Goal: Information Seeking & Learning: Learn about a topic

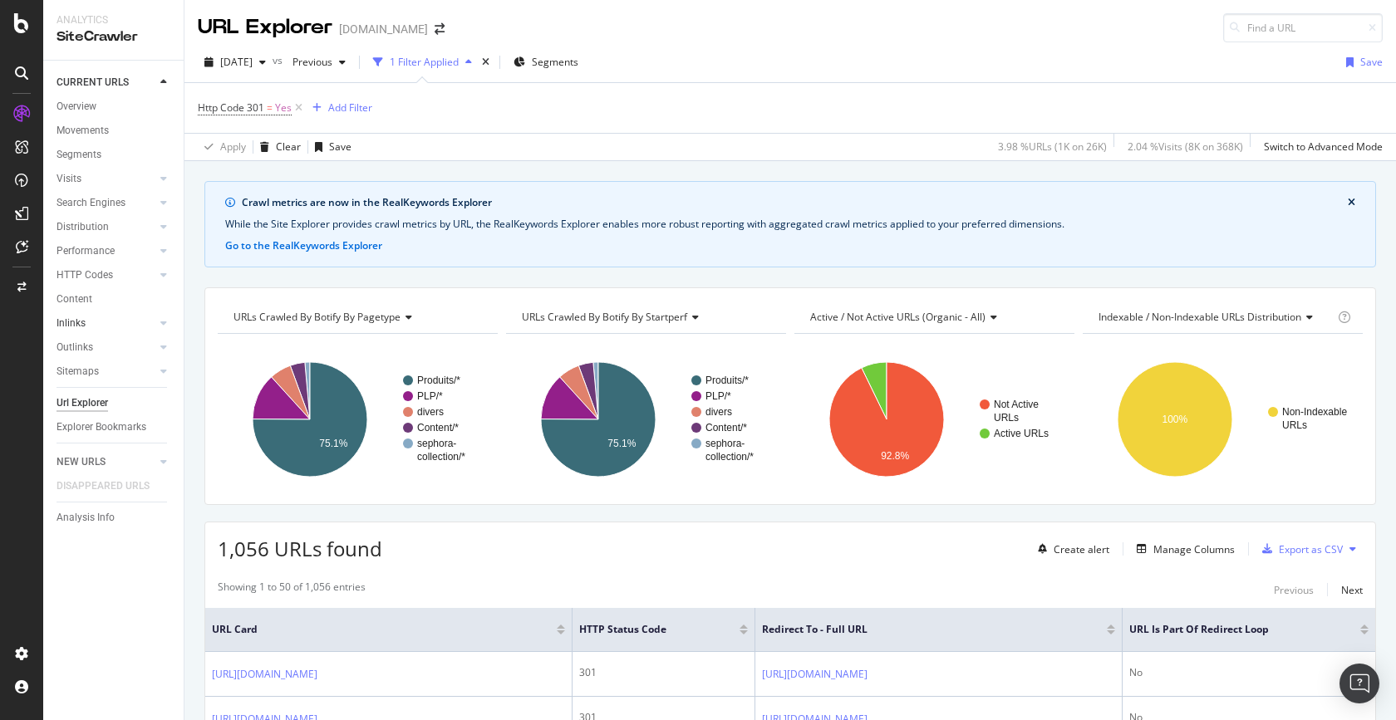
click at [132, 319] on link "Inlinks" at bounding box center [105, 323] width 99 height 17
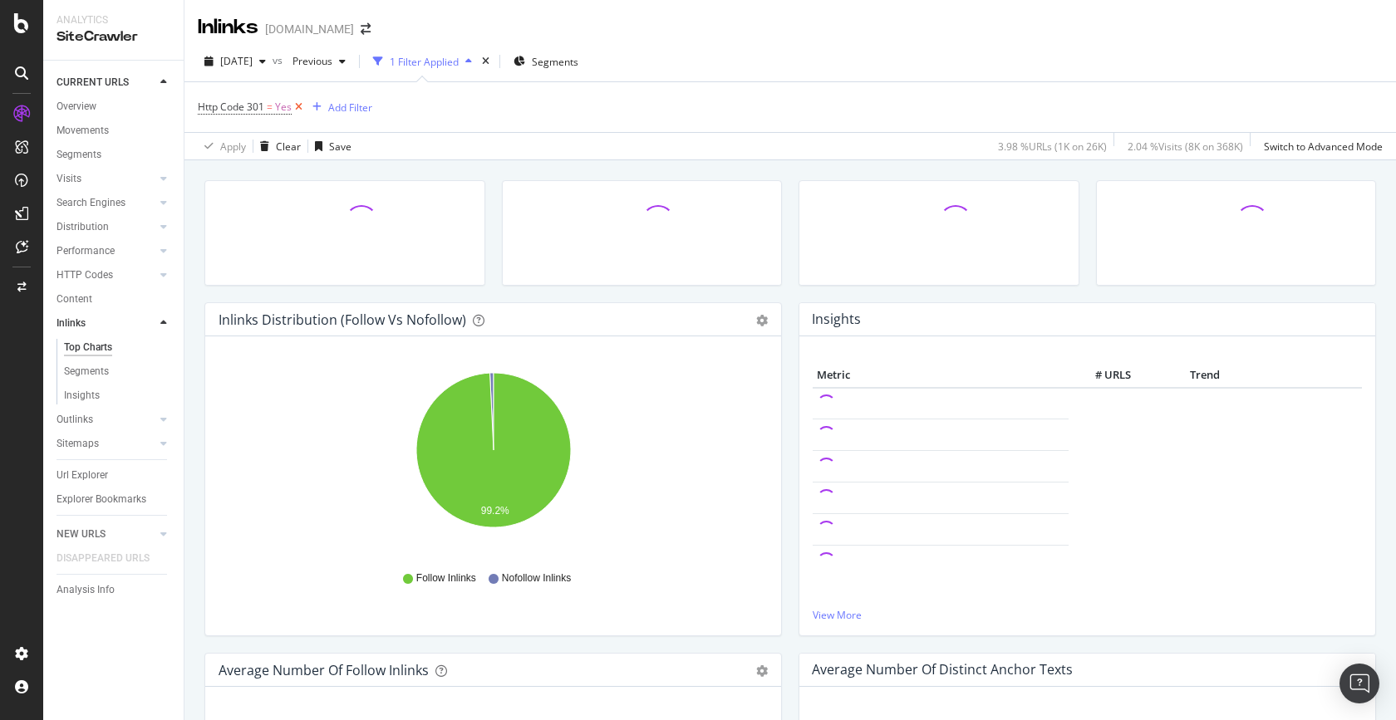
click at [300, 107] on icon at bounding box center [299, 107] width 14 height 17
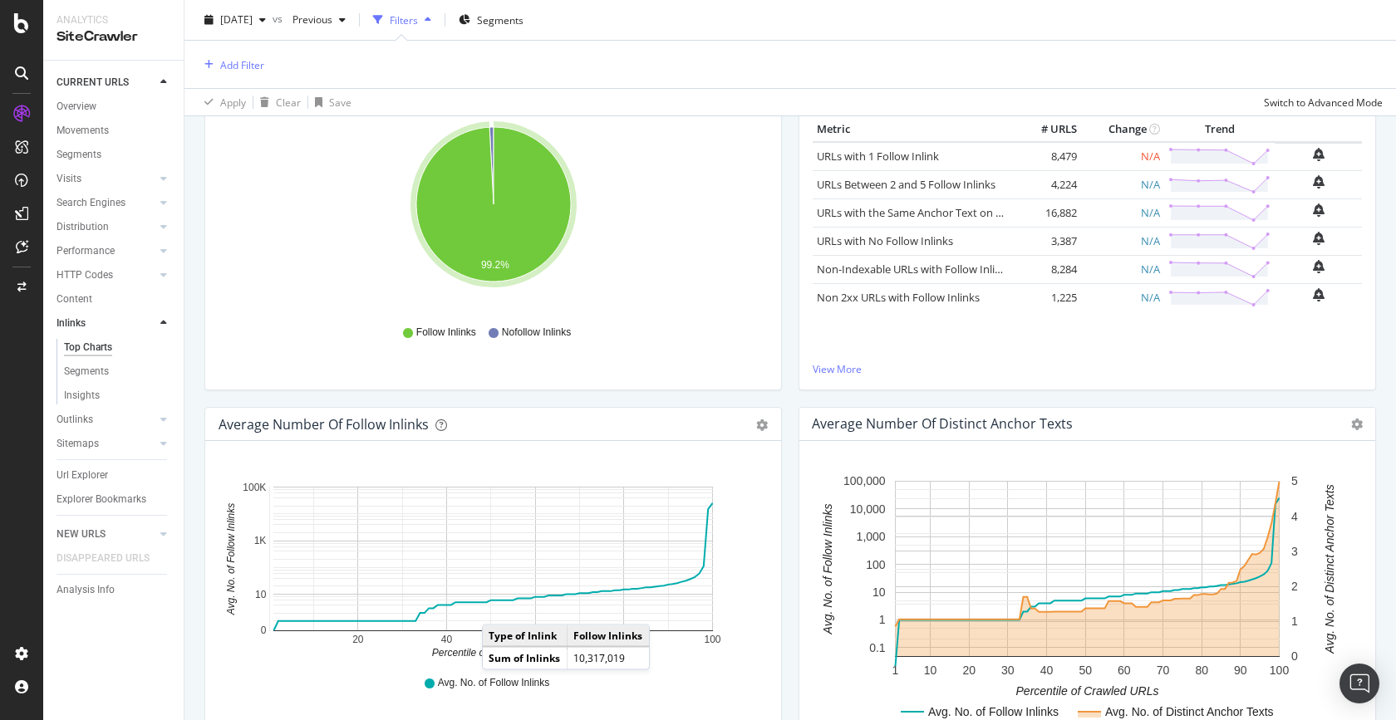
scroll to position [687, 0]
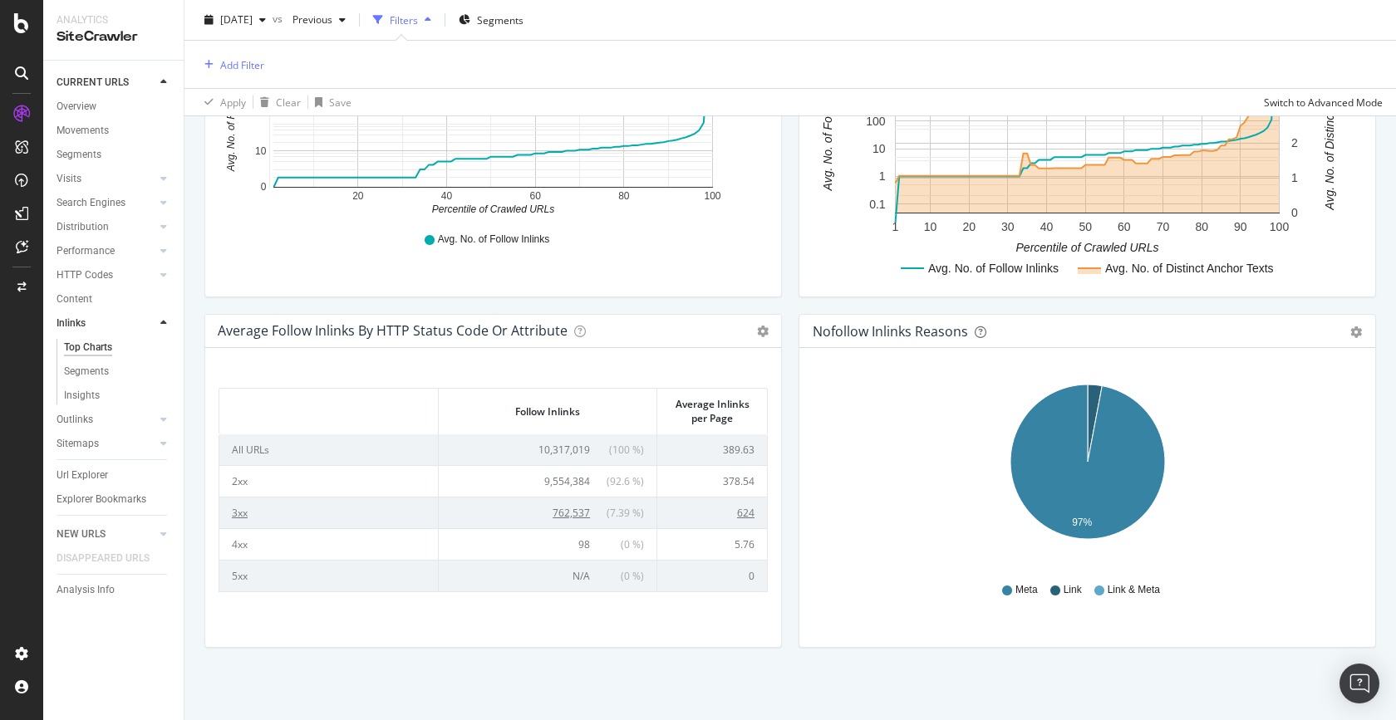
click at [557, 511] on span "762,537" at bounding box center [570, 513] width 37 height 14
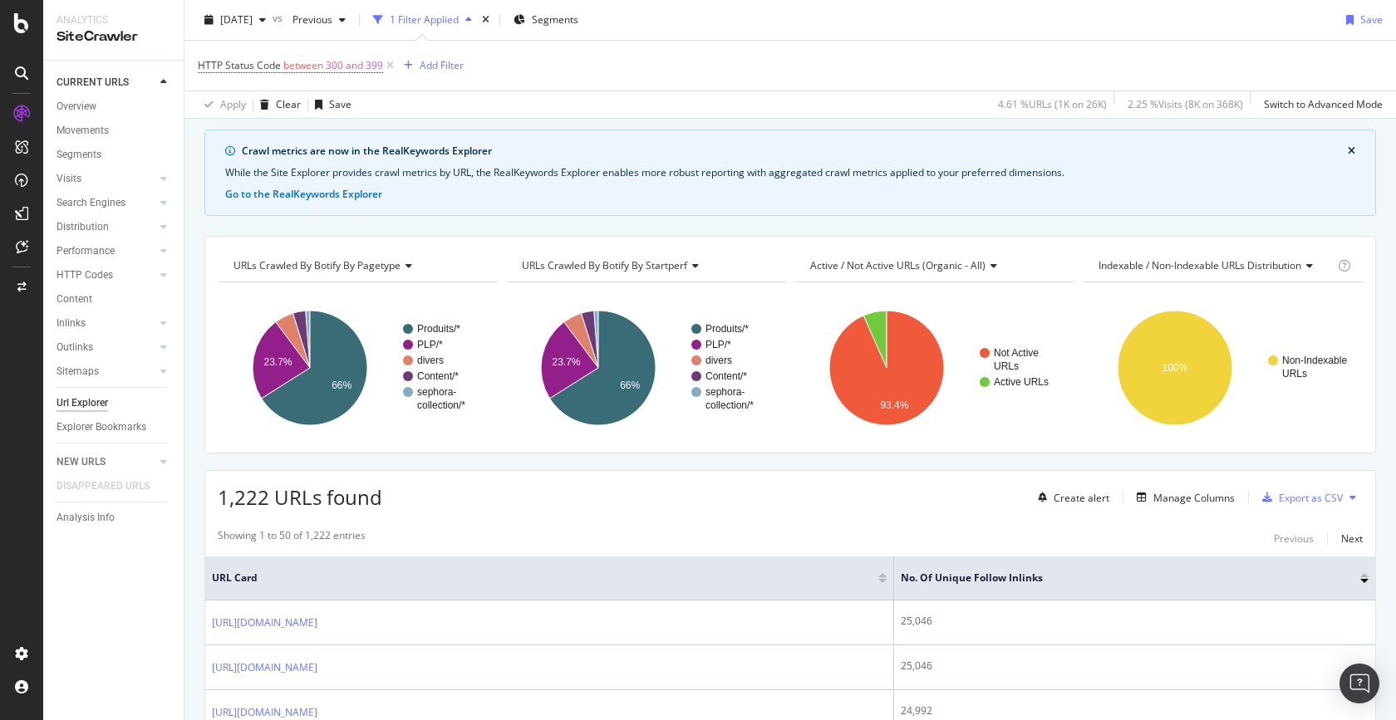
scroll to position [58, 0]
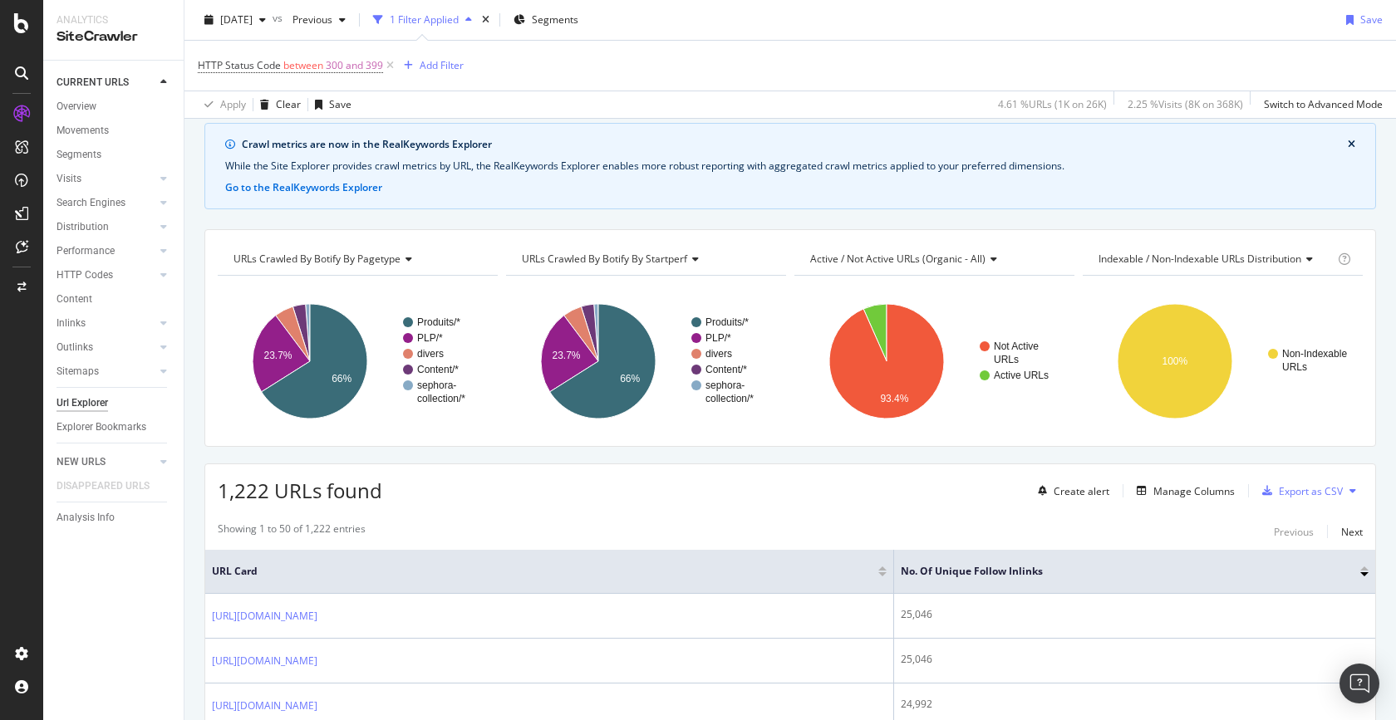
click at [1346, 488] on button at bounding box center [1352, 491] width 20 height 27
click at [837, 492] on div "1,222 URLs found Create alert Manage Columns Export as CSV" at bounding box center [790, 484] width 1170 height 41
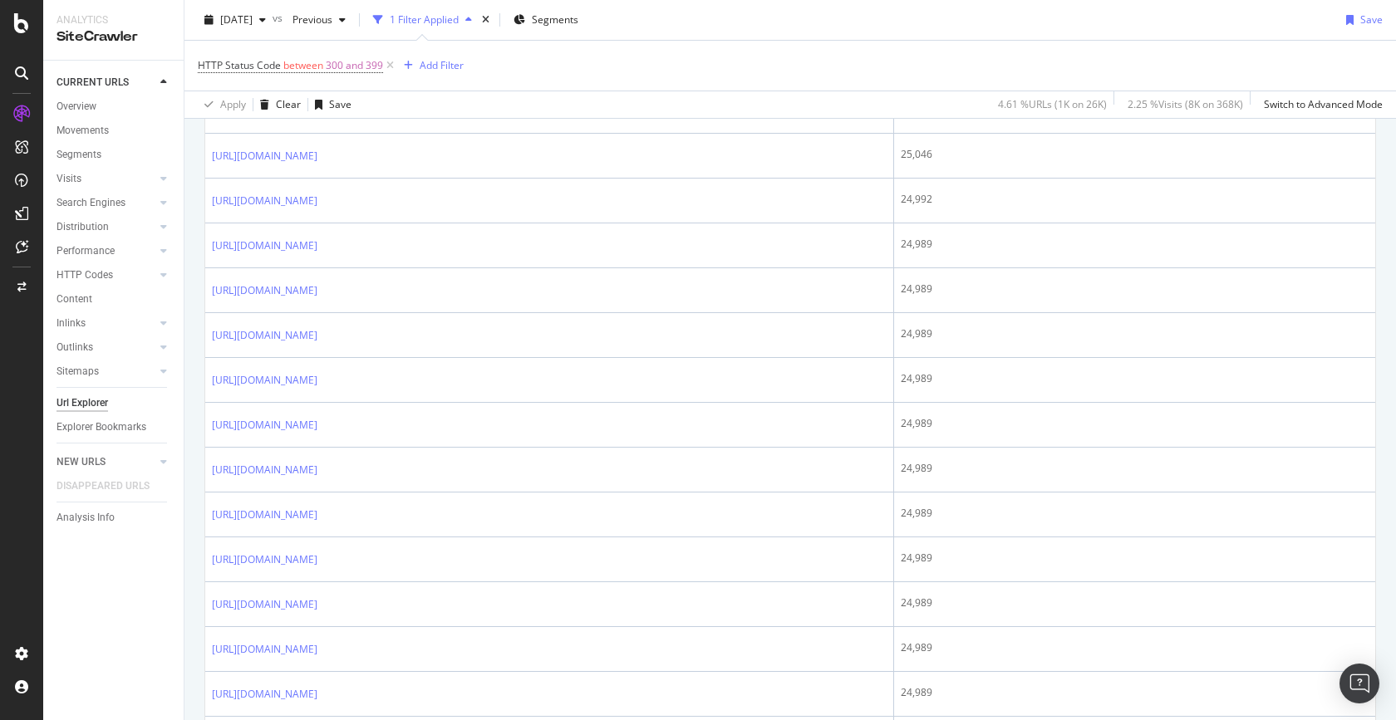
scroll to position [0, 0]
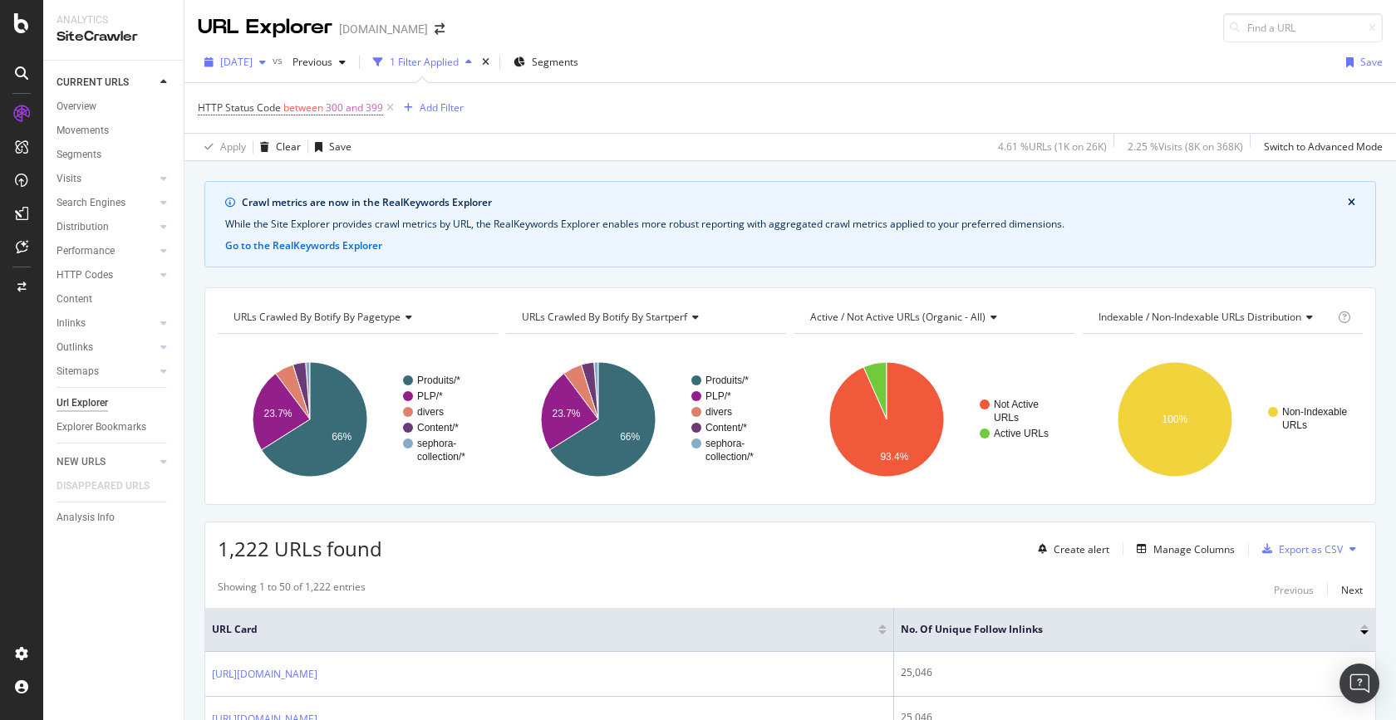
click at [253, 65] on span "2025 Oct. 9th" at bounding box center [236, 62] width 32 height 14
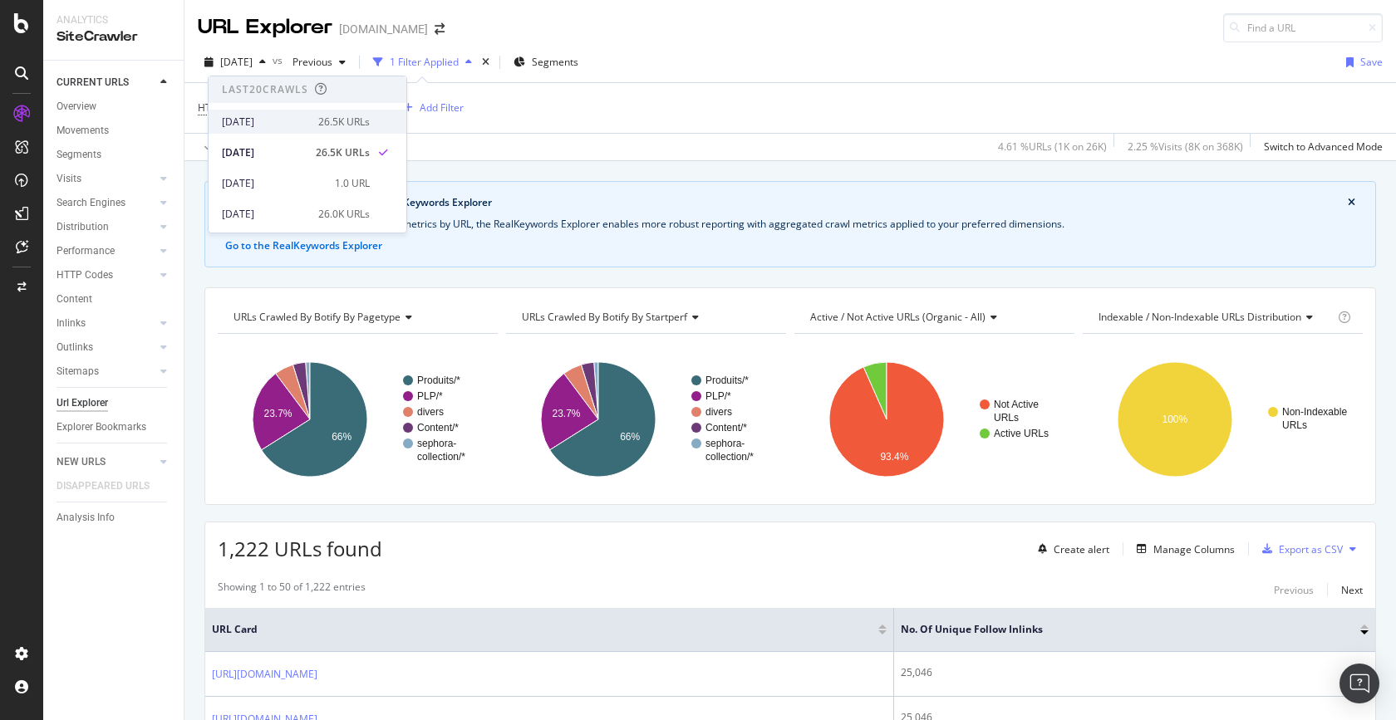
click at [288, 118] on div "2025 Oct. 12th" at bounding box center [265, 122] width 86 height 15
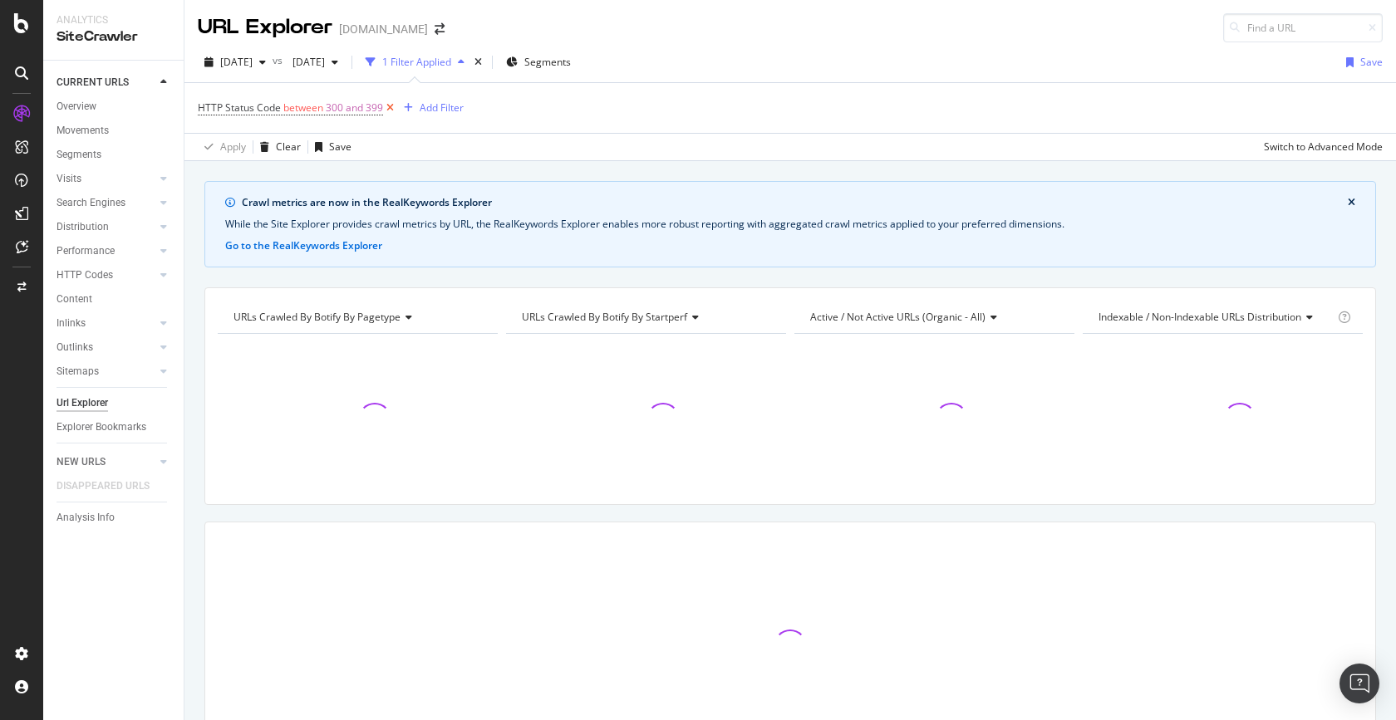
click at [390, 108] on icon at bounding box center [390, 108] width 14 height 17
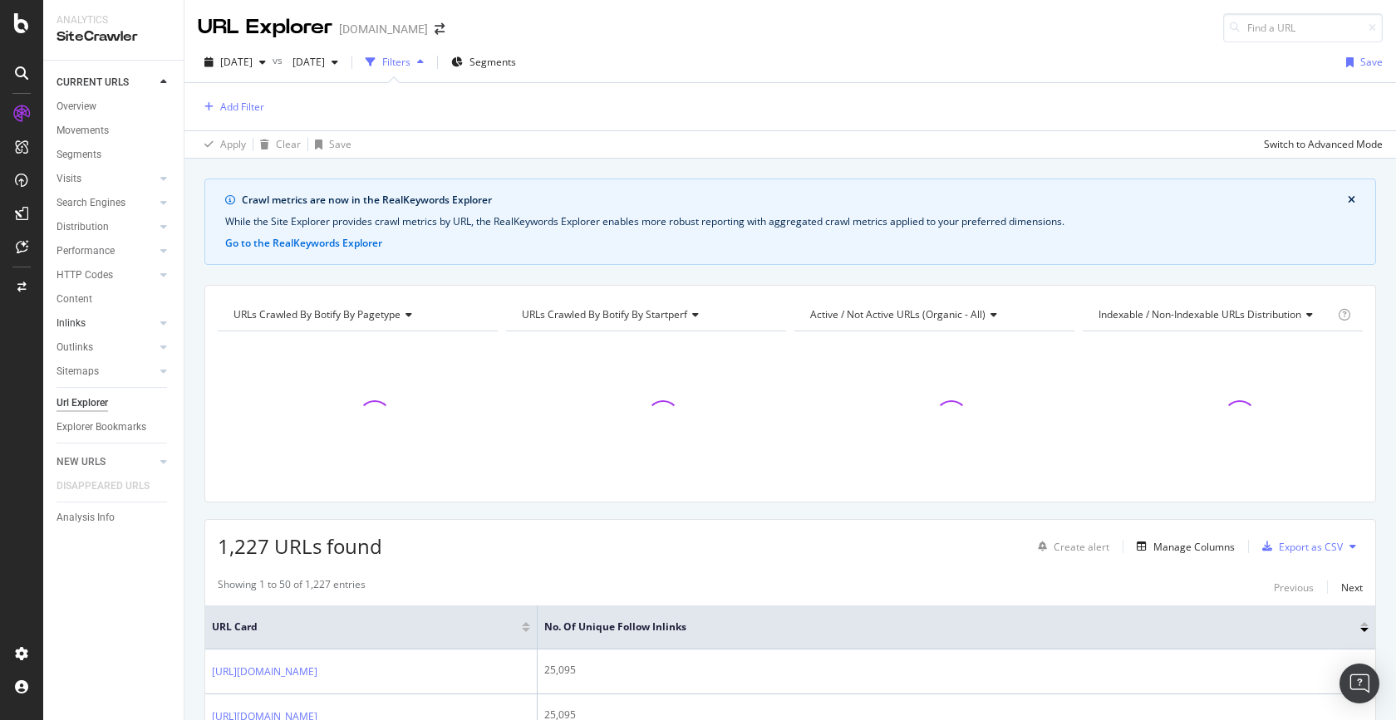
click at [86, 321] on link "Inlinks" at bounding box center [105, 323] width 99 height 17
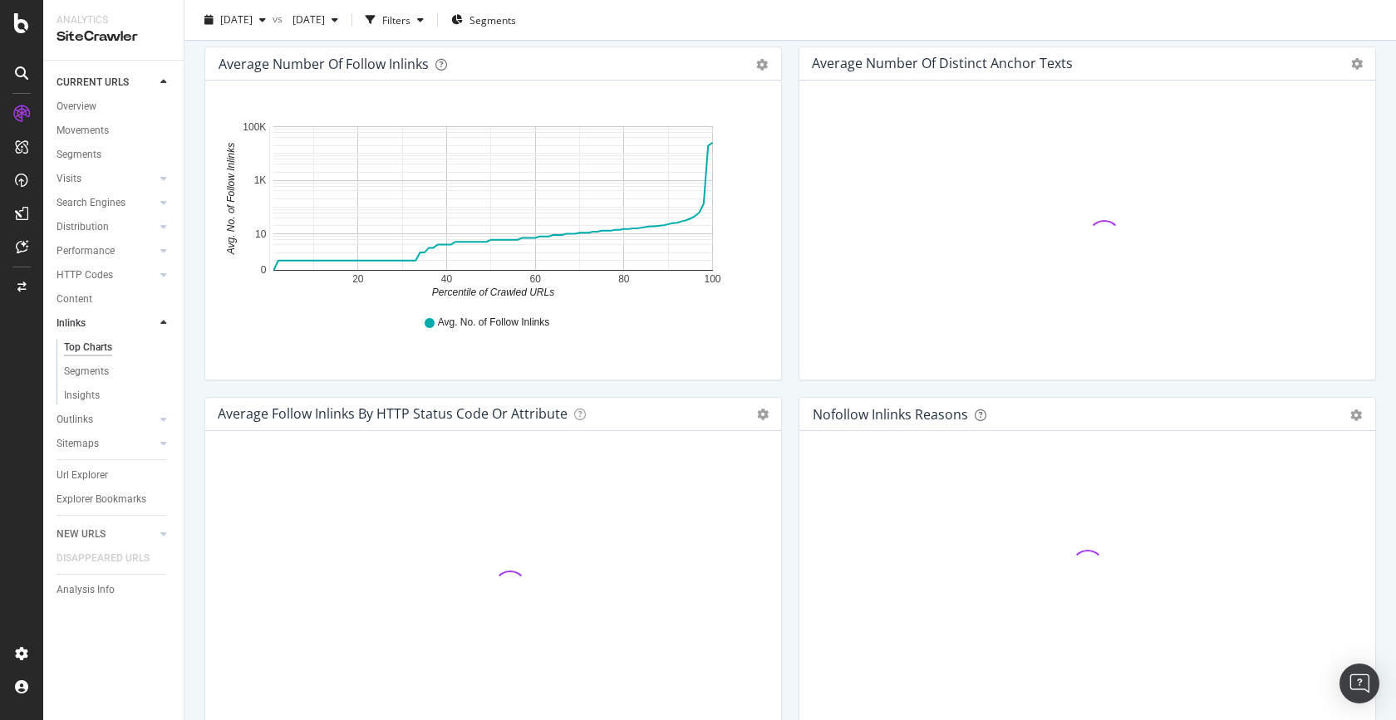
scroll to position [614, 0]
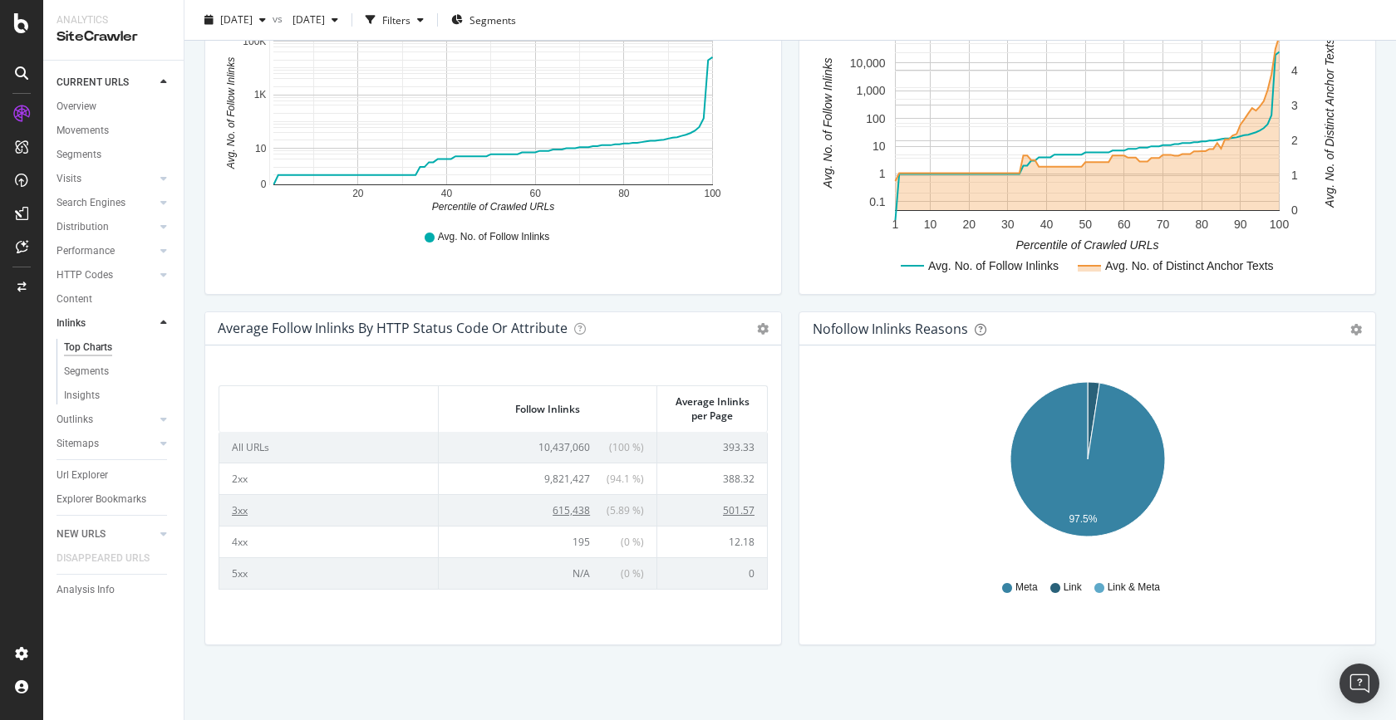
click at [570, 509] on span "615,438" at bounding box center [570, 510] width 37 height 14
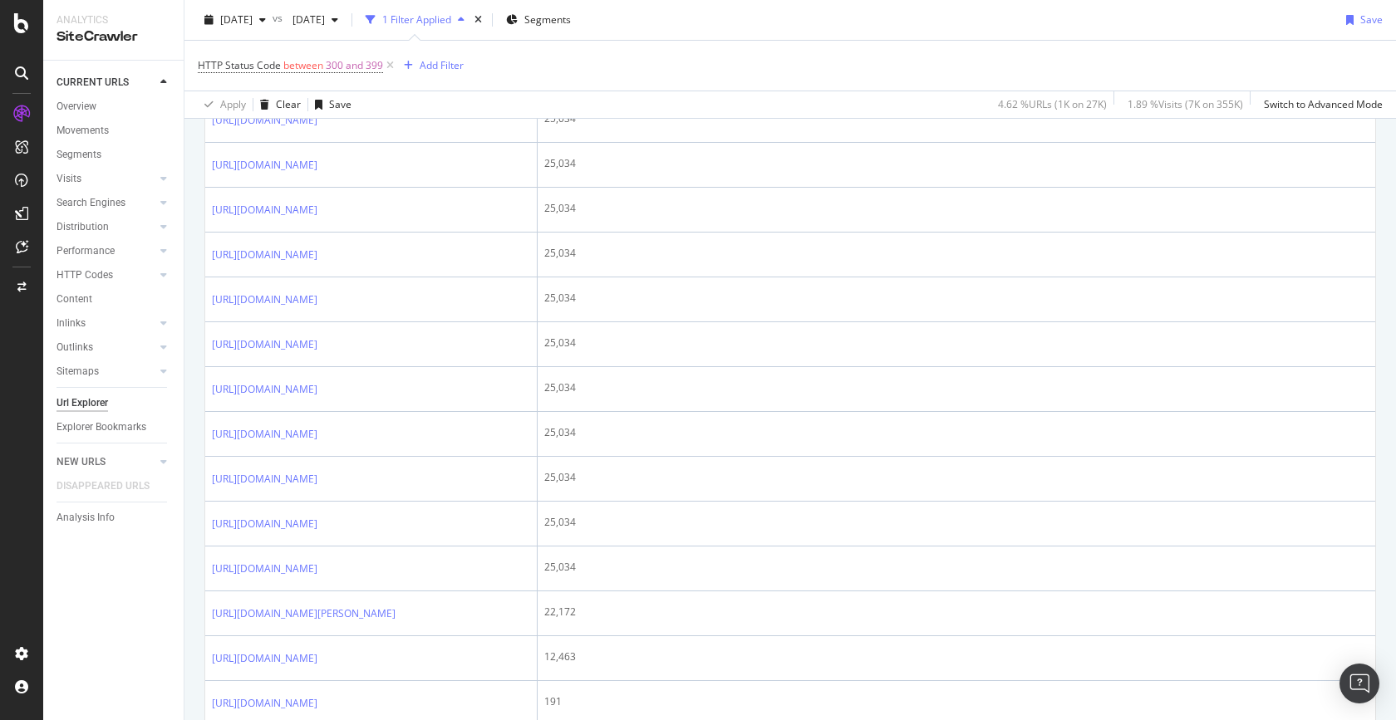
scroll to position [473, 0]
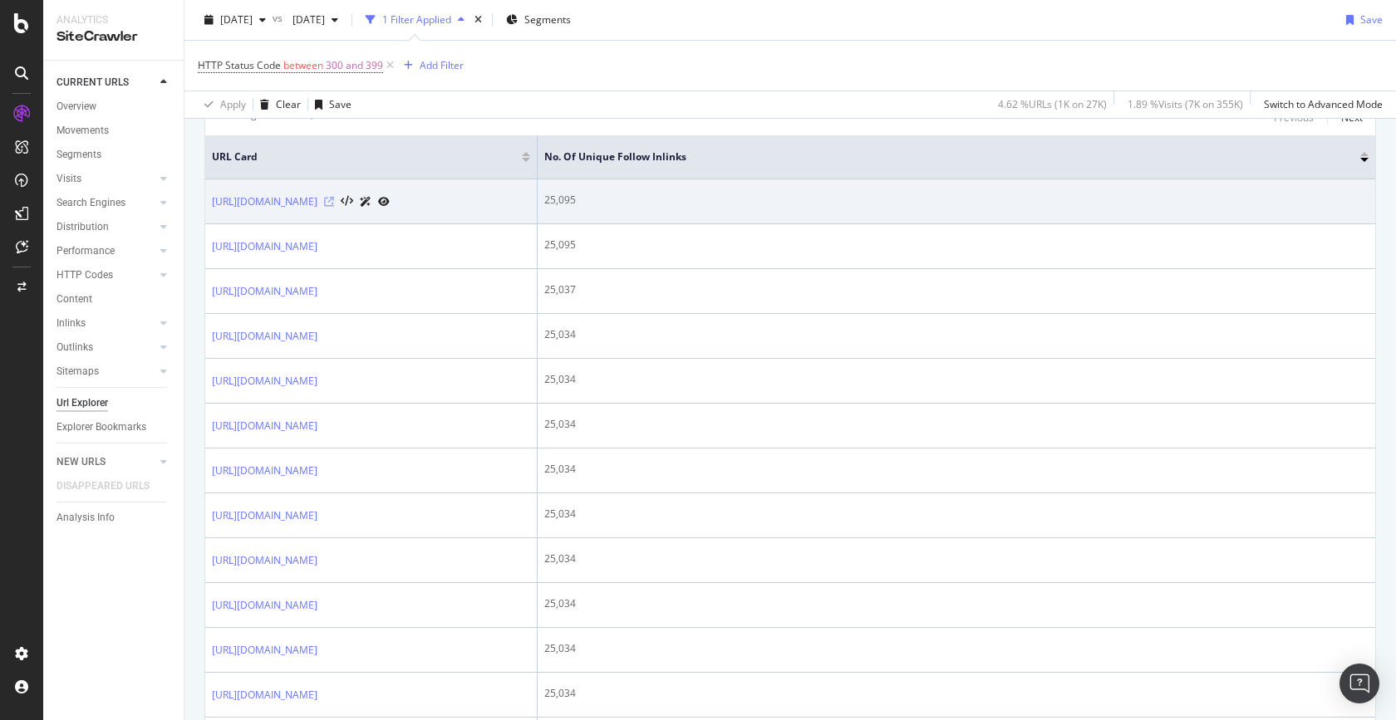
click at [334, 200] on icon at bounding box center [329, 202] width 10 height 10
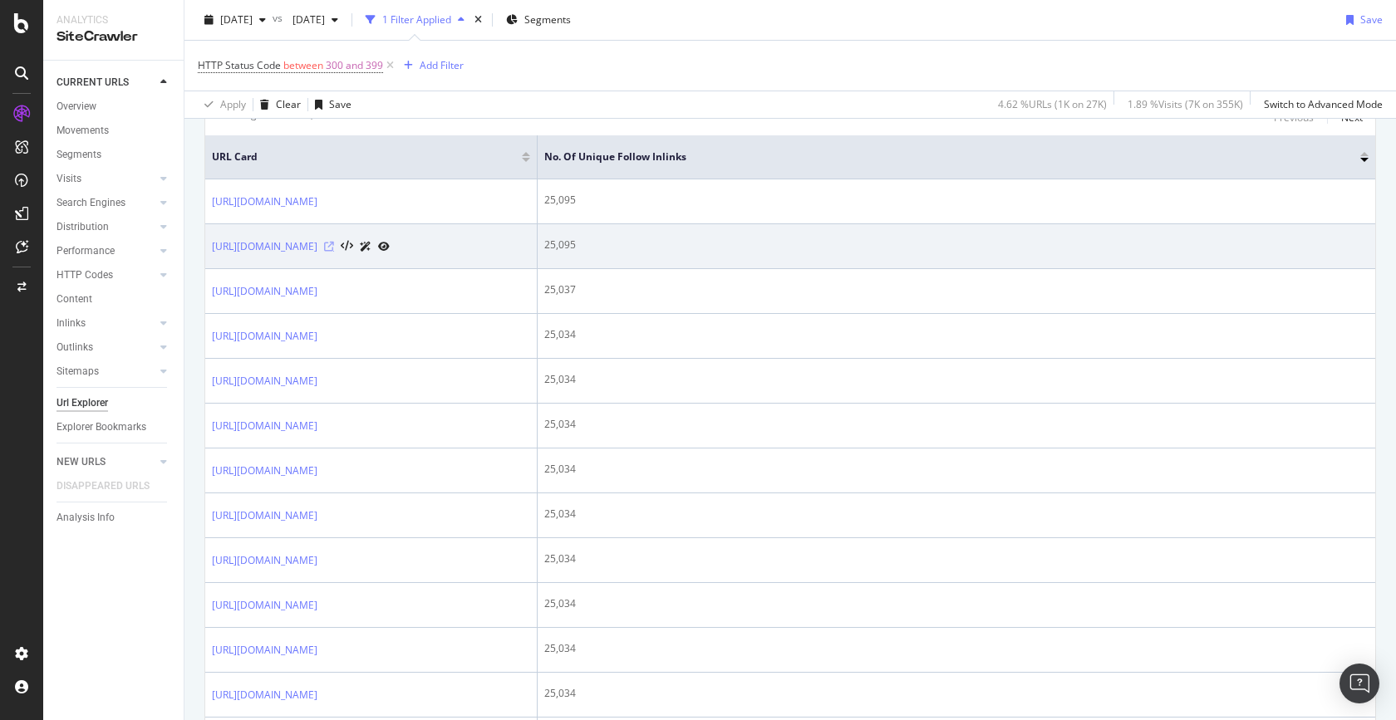
click at [334, 245] on icon at bounding box center [329, 247] width 10 height 10
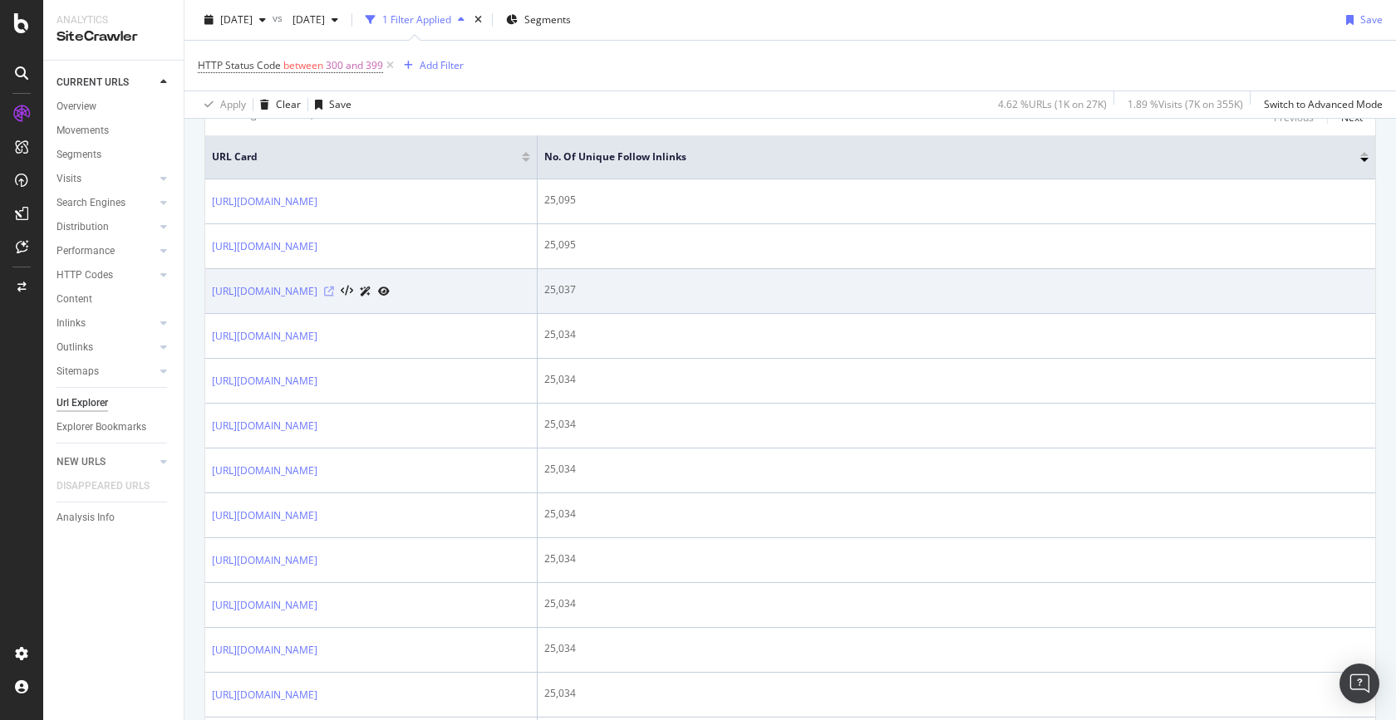
click at [334, 290] on icon at bounding box center [329, 292] width 10 height 10
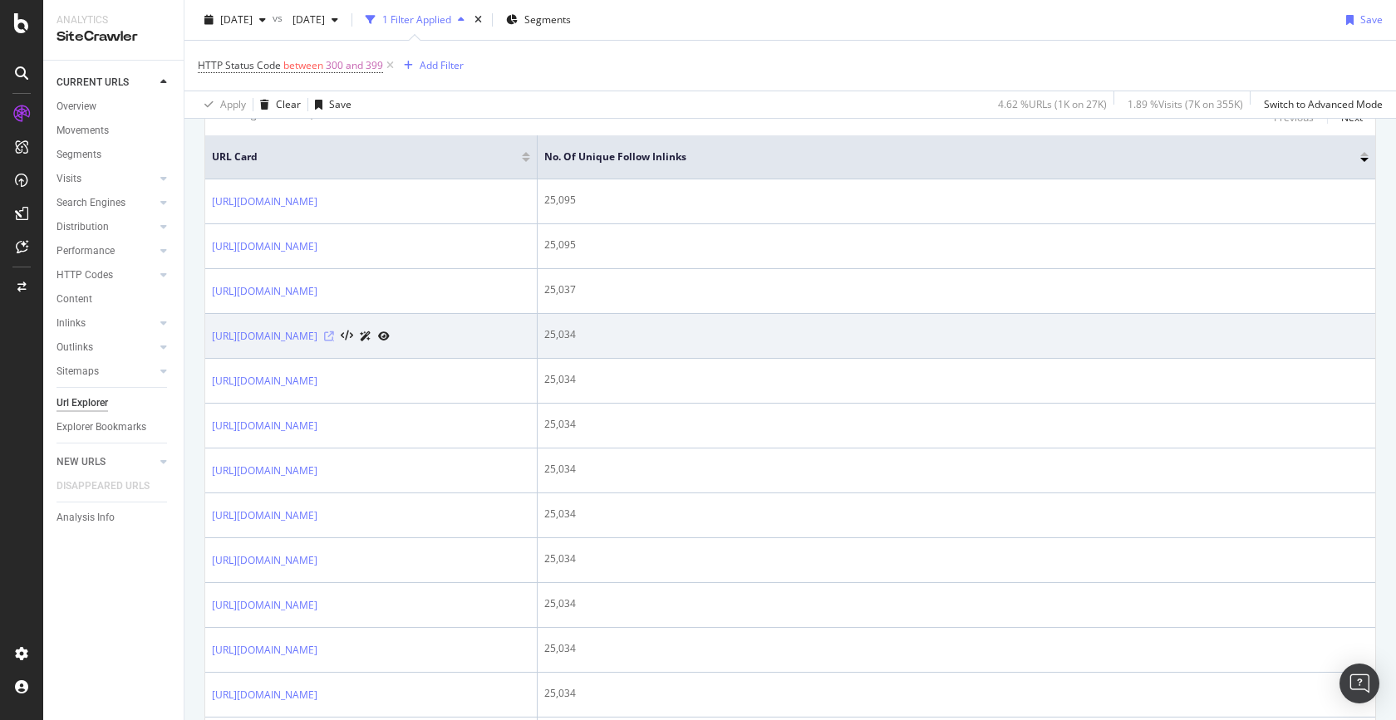
click at [334, 334] on icon at bounding box center [329, 336] width 10 height 10
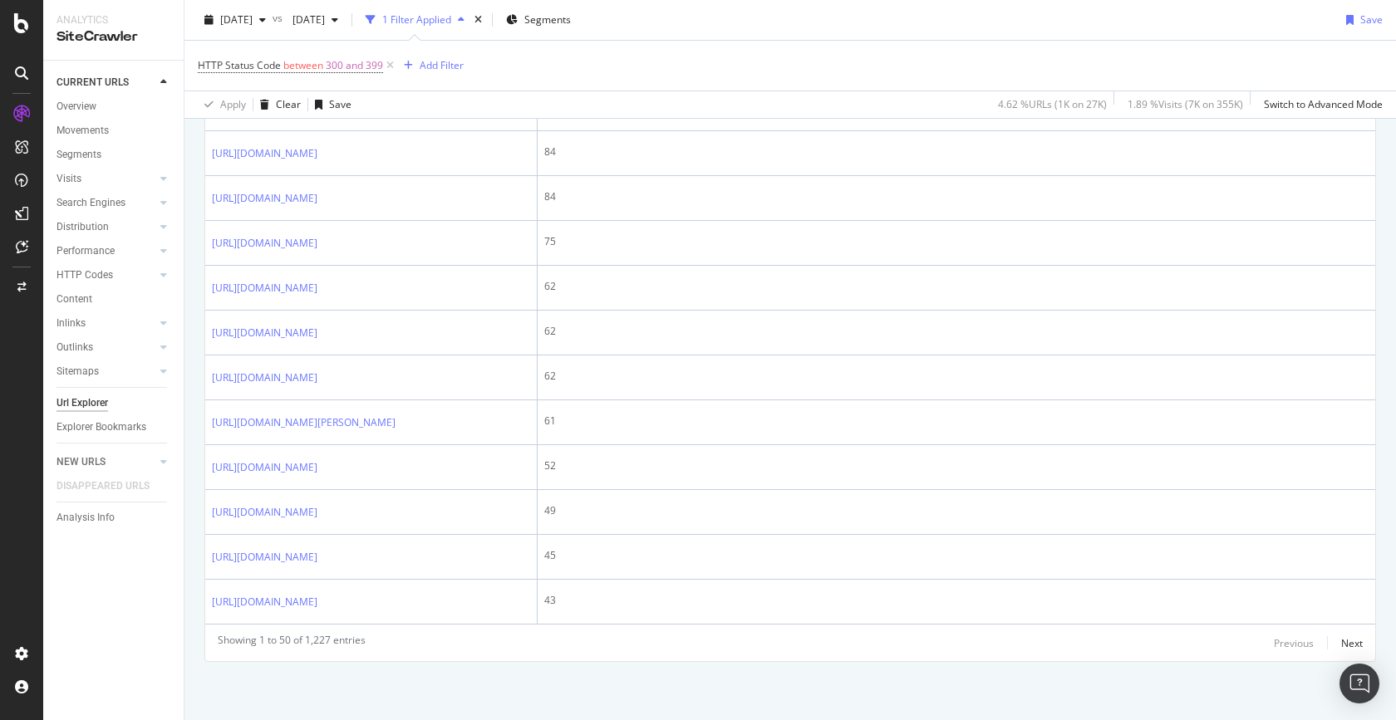
scroll to position [2809, 0]
click at [1357, 645] on div "Next" at bounding box center [1352, 643] width 22 height 14
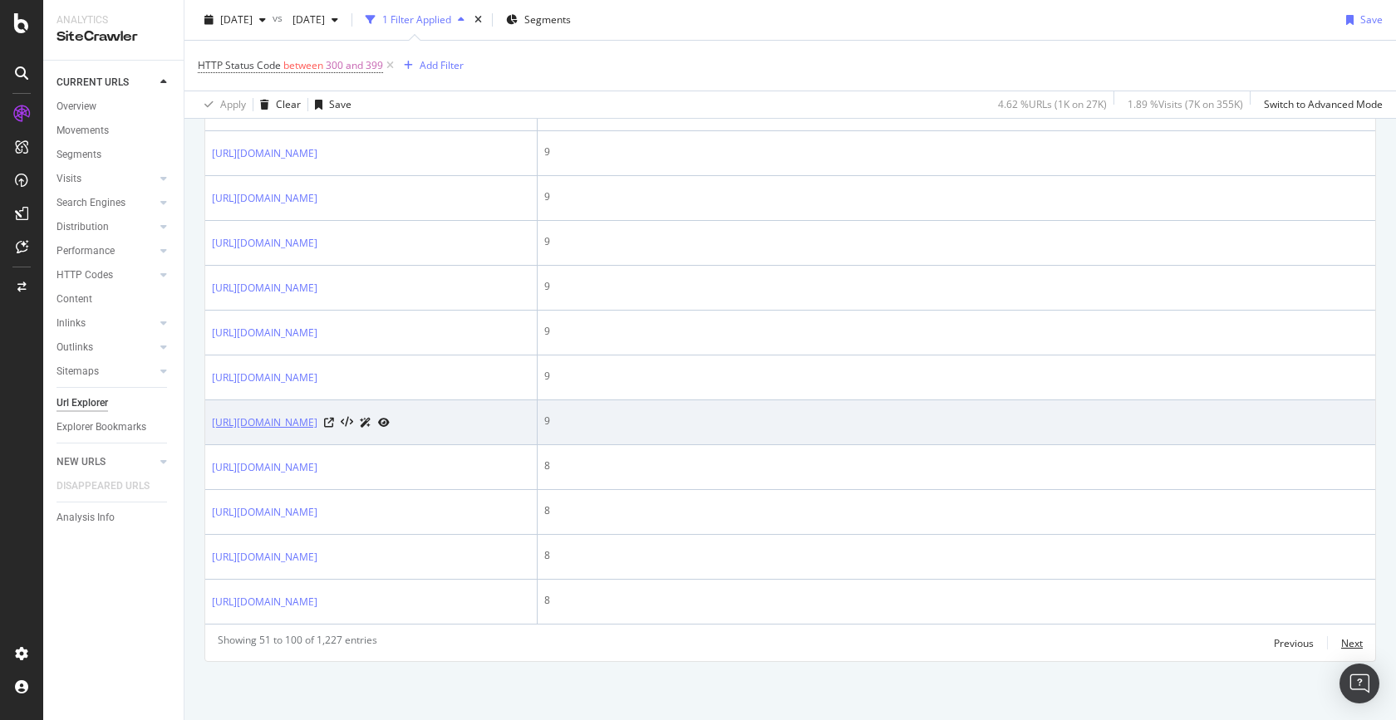
scroll to position [2970, 0]
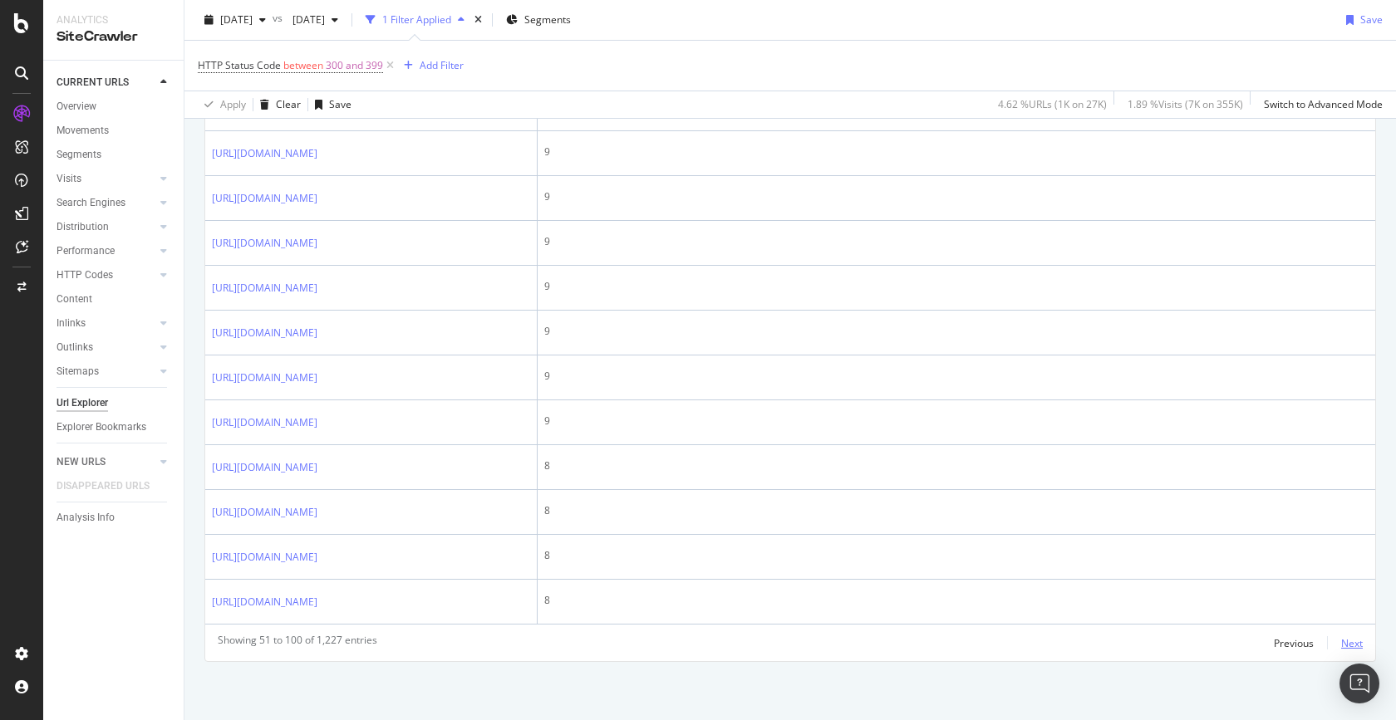
click at [1353, 647] on div "Next" at bounding box center [1352, 643] width 22 height 14
click at [1348, 646] on div "Next" at bounding box center [1352, 643] width 22 height 14
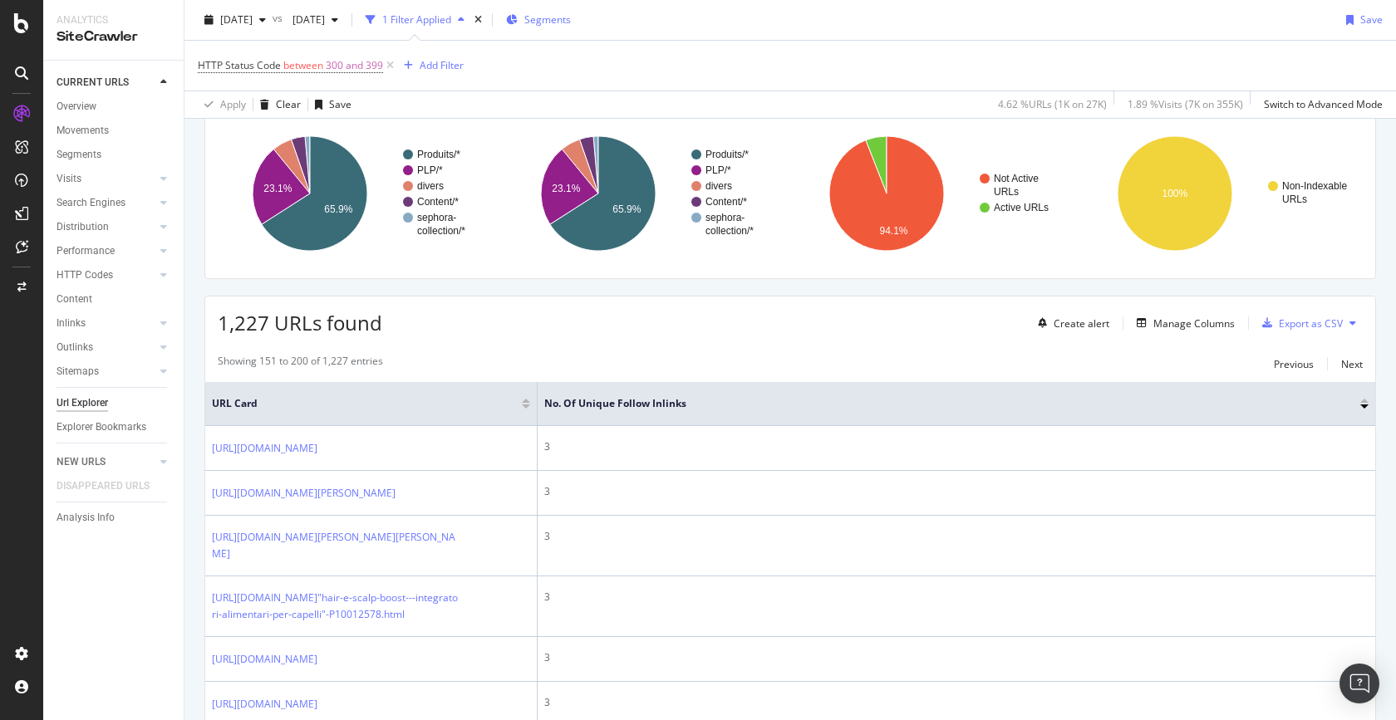
scroll to position [0, 0]
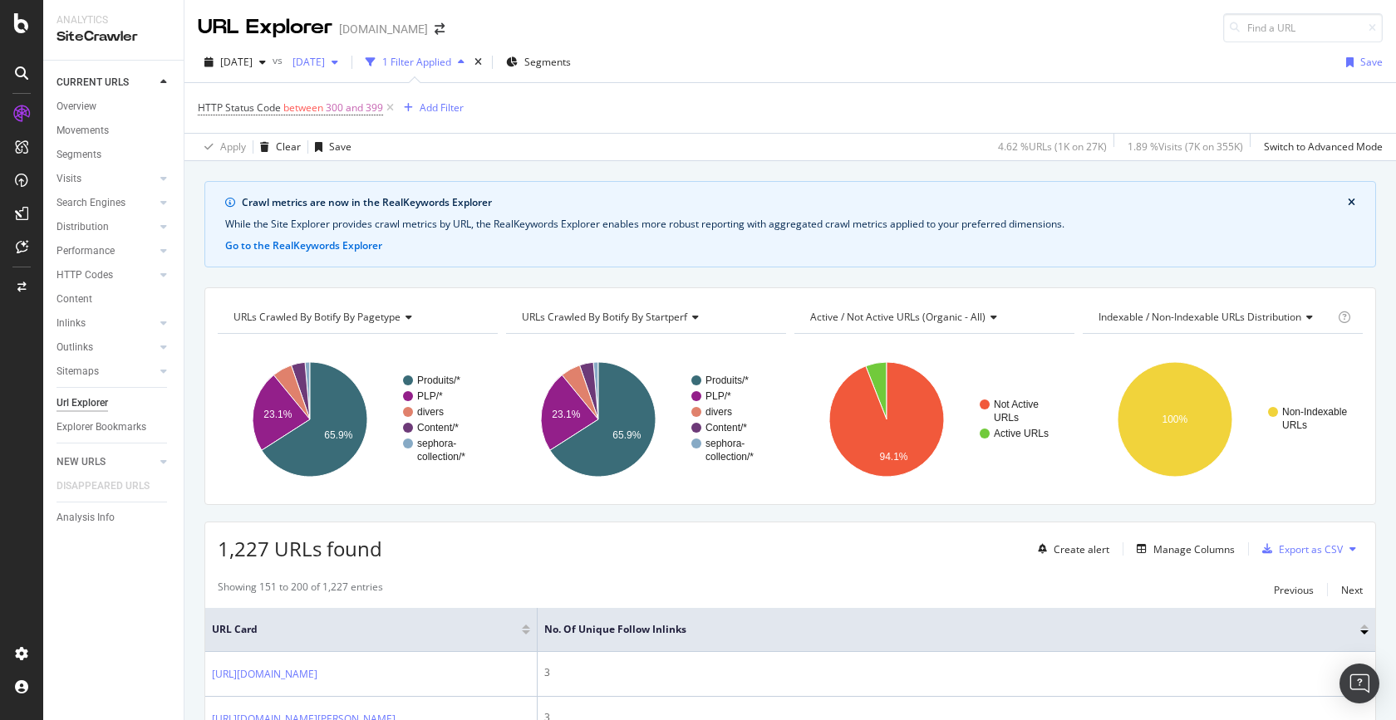
click at [325, 66] on span "2025 Oct. 5th" at bounding box center [305, 62] width 39 height 14
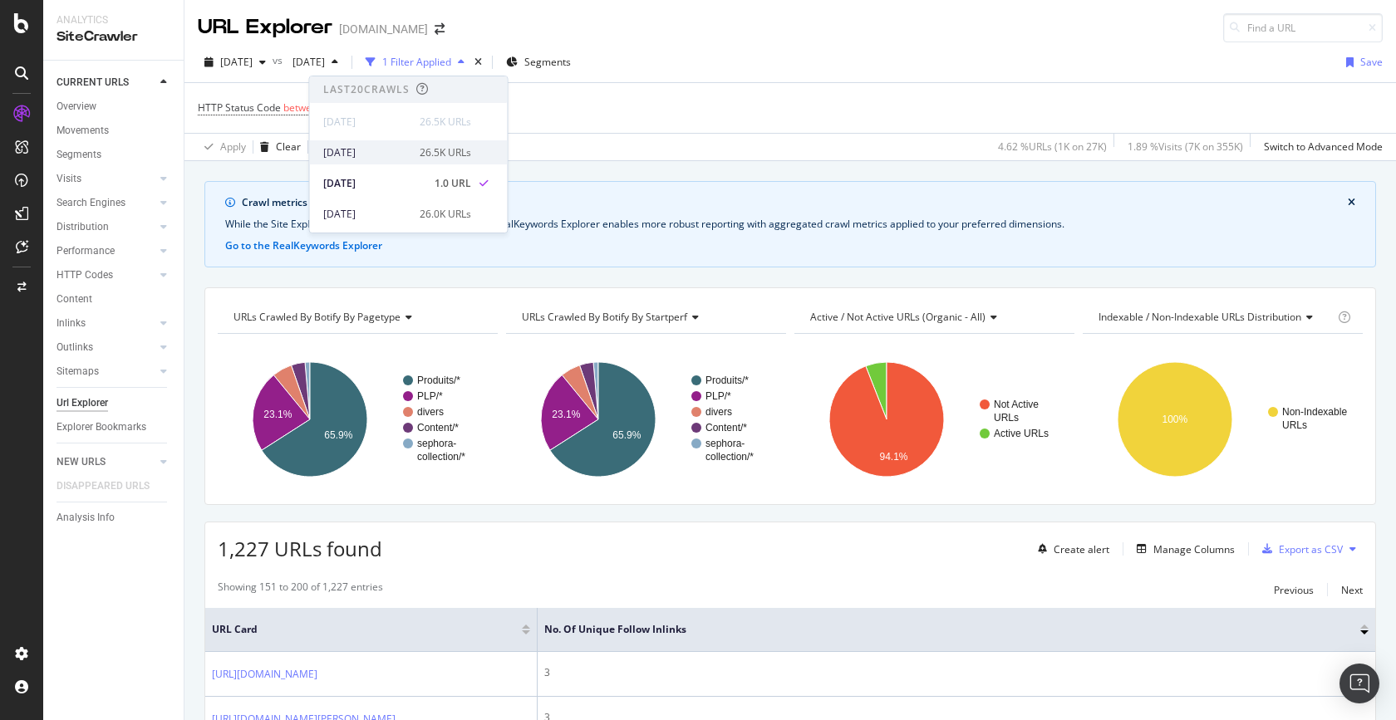
click at [384, 158] on div "2025 Oct. 9th" at bounding box center [366, 152] width 86 height 15
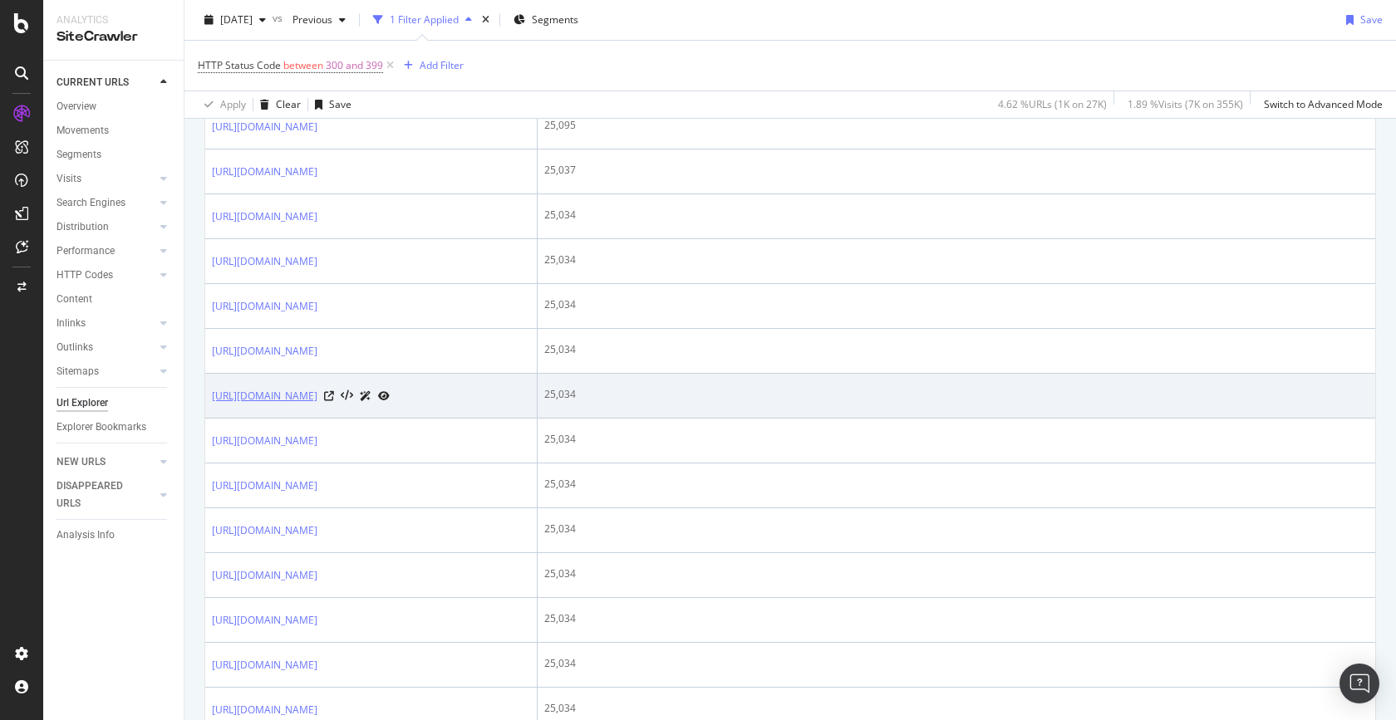
scroll to position [594, 0]
